Goal: Check status: Check status

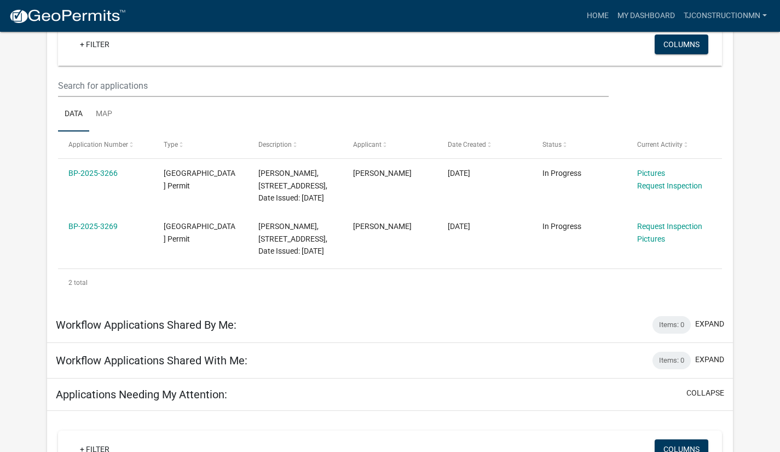
scroll to position [164, 0]
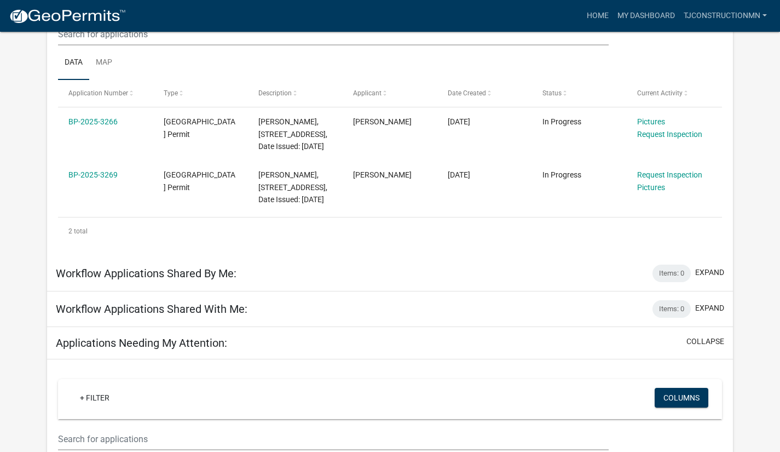
drag, startPoint x: 125, startPoint y: 120, endPoint x: 59, endPoint y: 122, distance: 66.8
click at [59, 122] on datatable-body-cell "BP-2025-3266" at bounding box center [105, 133] width 95 height 53
copy link "BP-2025-3266"
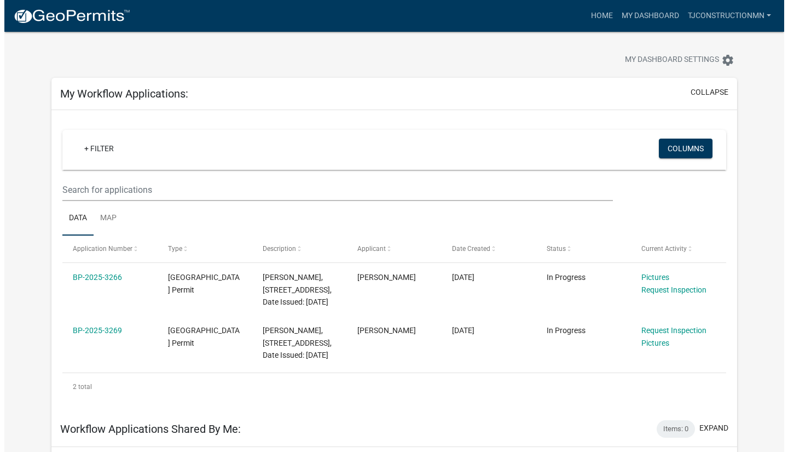
scroll to position [0, 0]
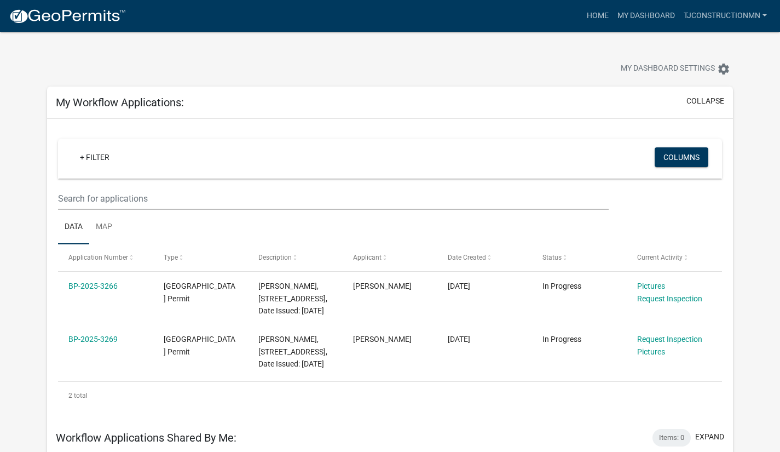
click at [99, 286] on link "BP-2025-3266" at bounding box center [92, 285] width 49 height 9
drag, startPoint x: 118, startPoint y: 351, endPoint x: 51, endPoint y: 353, distance: 67.3
click at [51, 353] on div "+ Filter Columns Data Map Application Number Type Description Applicant Date Cr…" at bounding box center [390, 269] width 686 height 301
drag, startPoint x: 60, startPoint y: 350, endPoint x: 116, endPoint y: 355, distance: 56.7
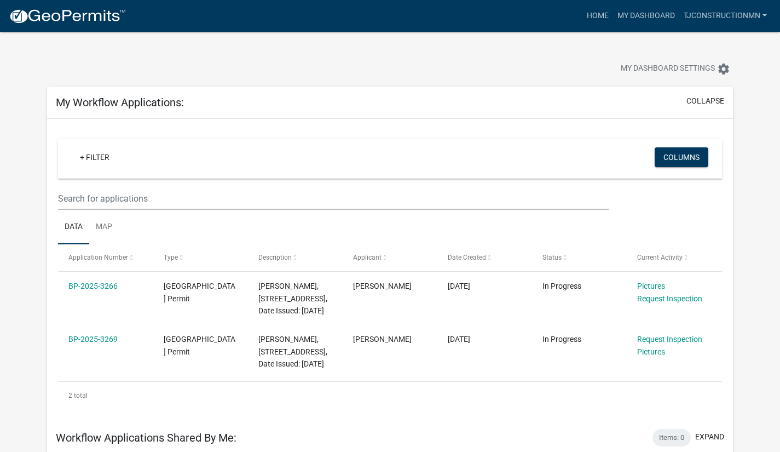
click at [116, 355] on datatable-body-cell "BP-2025-3269" at bounding box center [105, 351] width 95 height 53
copy link "BP-2025-3269"
